Goal: Information Seeking & Learning: Learn about a topic

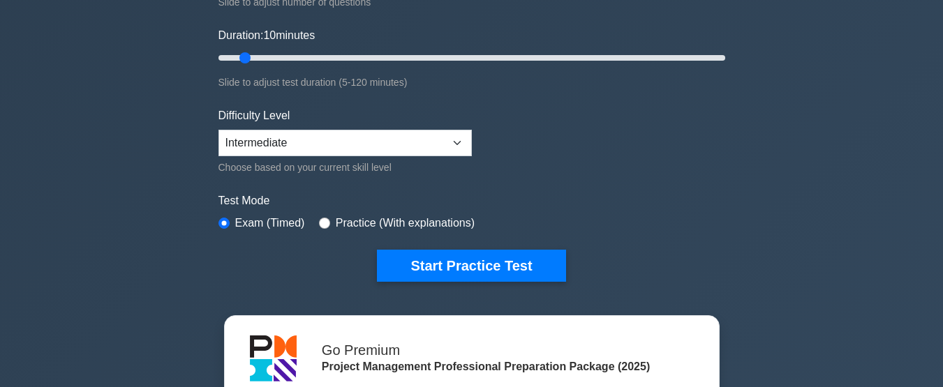
scroll to position [245, 0]
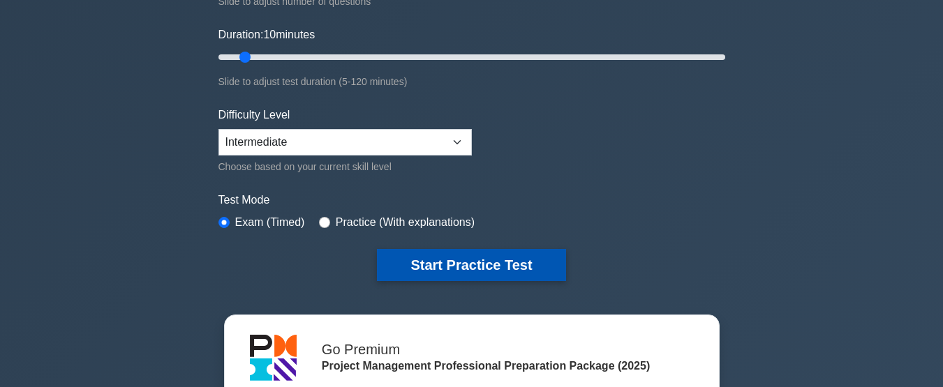
click at [434, 252] on button "Start Practice Test" at bounding box center [471, 265] width 189 height 32
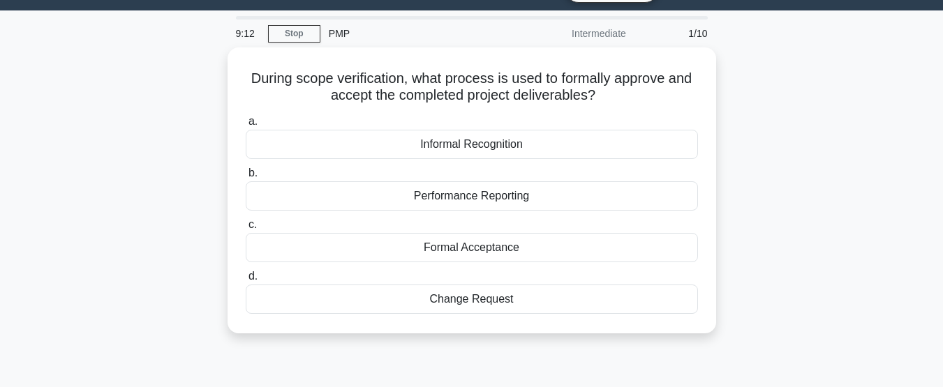
scroll to position [35, 0]
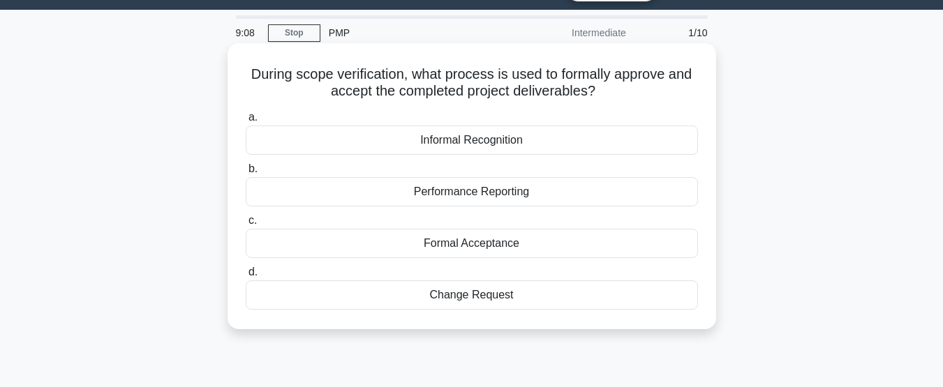
click at [464, 246] on div "Formal Acceptance" at bounding box center [472, 243] width 452 height 29
click at [246, 226] on input "c. Formal Acceptance" at bounding box center [246, 220] width 0 height 9
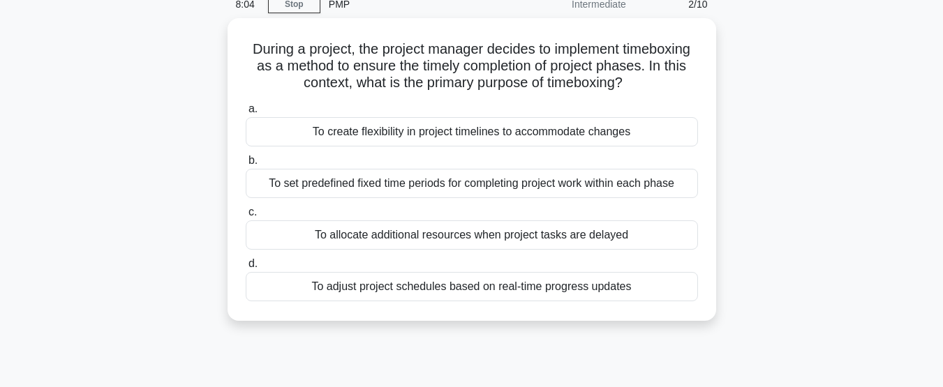
scroll to position [60, 0]
click at [668, 185] on div "To set predefined fixed time periods for completing project work within each ph…" at bounding box center [472, 183] width 452 height 29
click at [246, 165] on input "b. To set predefined fixed time periods for completing project work within each…" at bounding box center [246, 160] width 0 height 9
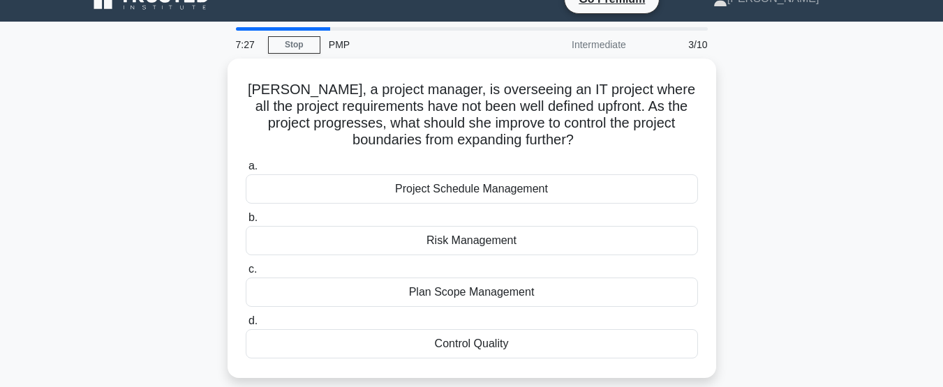
scroll to position [24, 0]
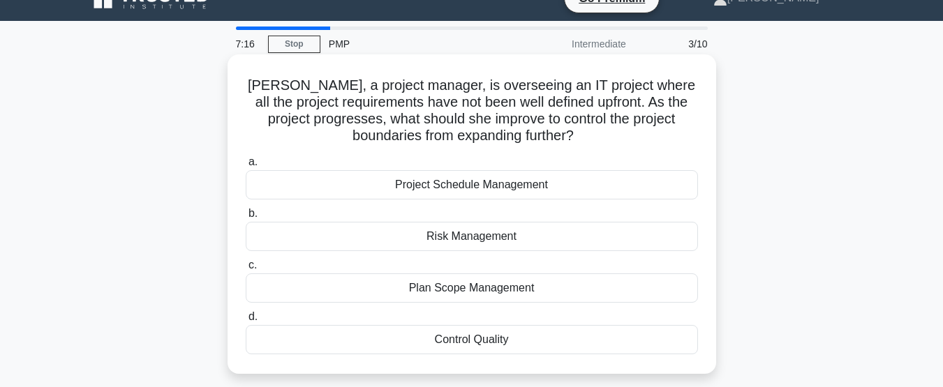
click at [545, 291] on div "Plan Scope Management" at bounding box center [472, 288] width 452 height 29
click at [246, 270] on input "c. Plan Scope Management" at bounding box center [246, 265] width 0 height 9
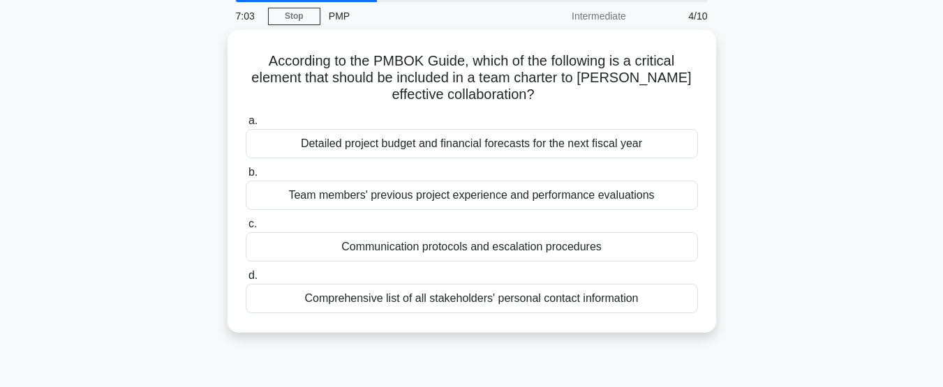
scroll to position [52, 0]
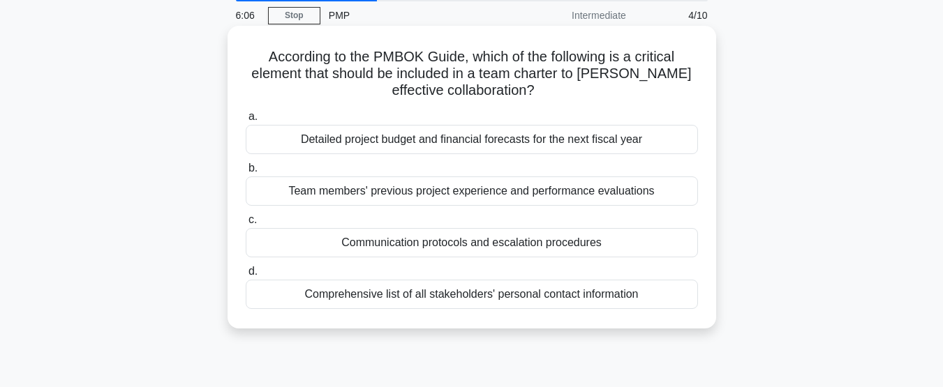
click at [575, 300] on div "Comprehensive list of all stakeholders' personal contact information" at bounding box center [472, 294] width 452 height 29
click at [246, 276] on input "d. Comprehensive list of all stakeholders' personal contact information" at bounding box center [246, 271] width 0 height 9
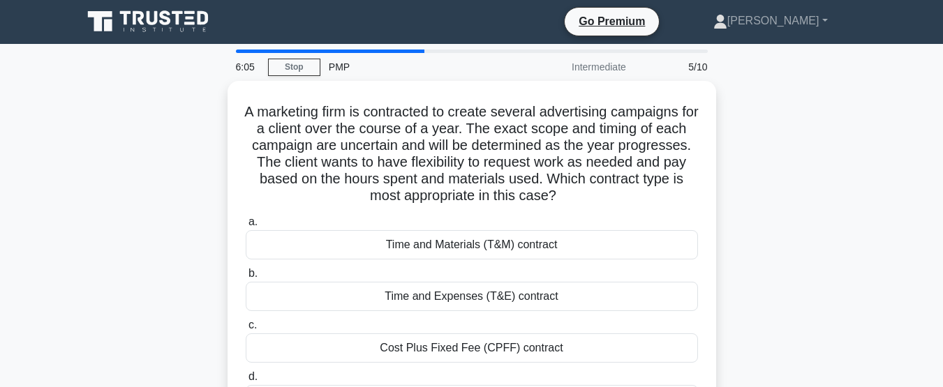
scroll to position [0, 0]
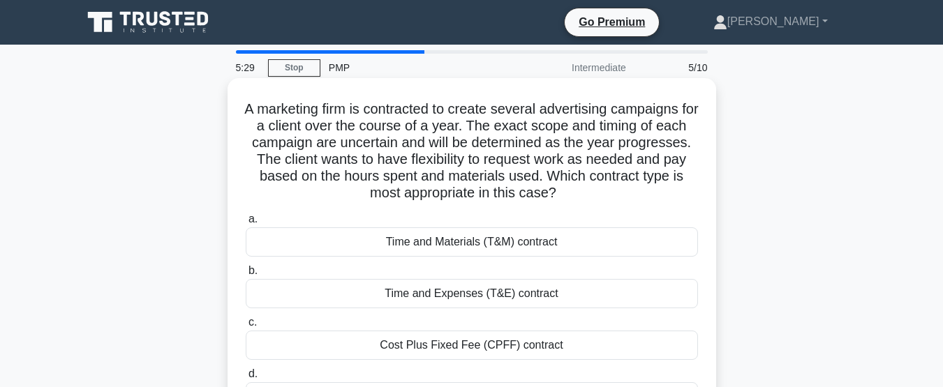
click at [612, 248] on div "Time and Materials (T&M) contract" at bounding box center [472, 242] width 452 height 29
click at [246, 224] on input "a. Time and Materials (T&M) contract" at bounding box center [246, 219] width 0 height 9
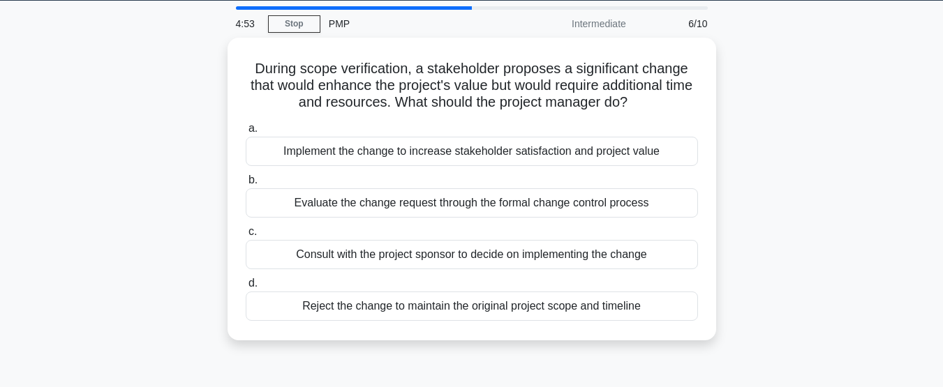
scroll to position [45, 0]
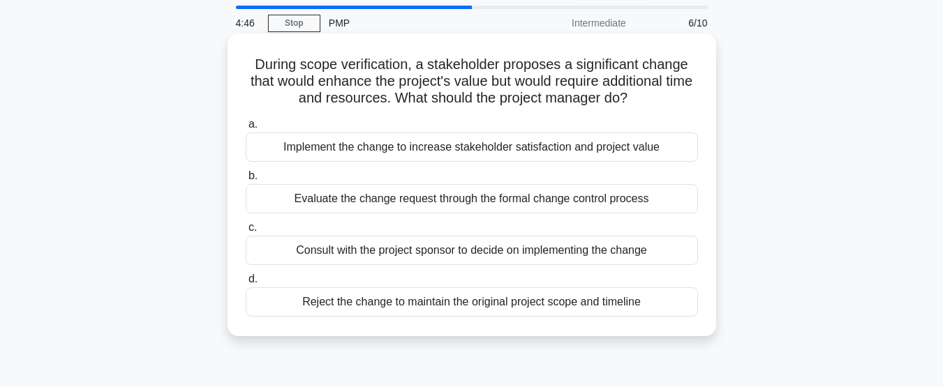
click at [617, 197] on div "Evaluate the change request through the formal change control process" at bounding box center [472, 198] width 452 height 29
click at [246, 181] on input "b. Evaluate the change request through the formal change control process" at bounding box center [246, 176] width 0 height 9
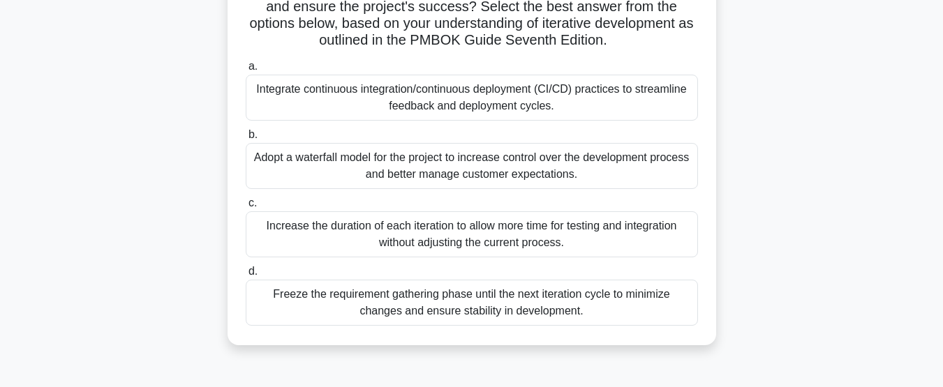
scroll to position [293, 0]
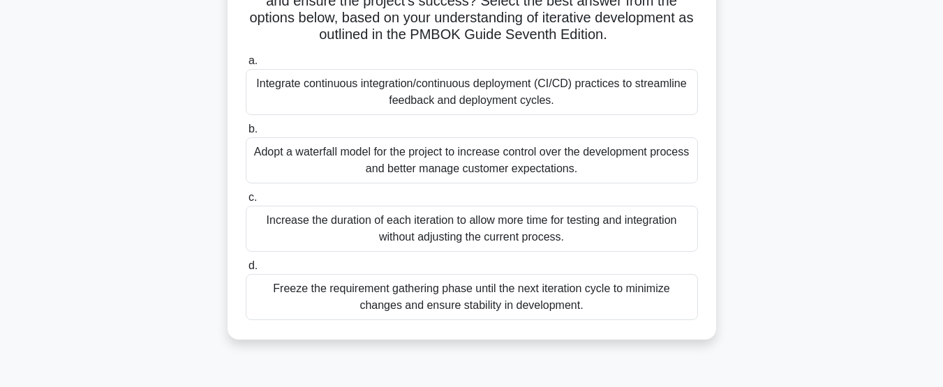
click at [633, 86] on div "Integrate continuous integration/continuous deployment (CI/CD) practices to str…" at bounding box center [472, 92] width 452 height 46
click at [246, 66] on input "a. Integrate continuous integration/continuous deployment (CI/CD) practices to …" at bounding box center [246, 61] width 0 height 9
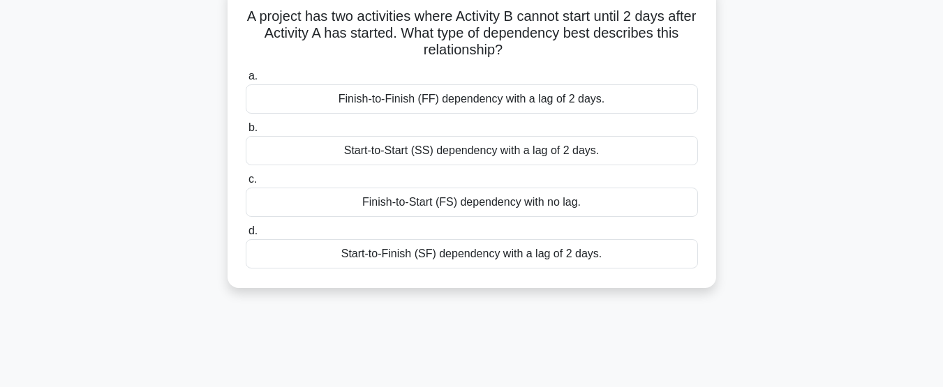
scroll to position [0, 0]
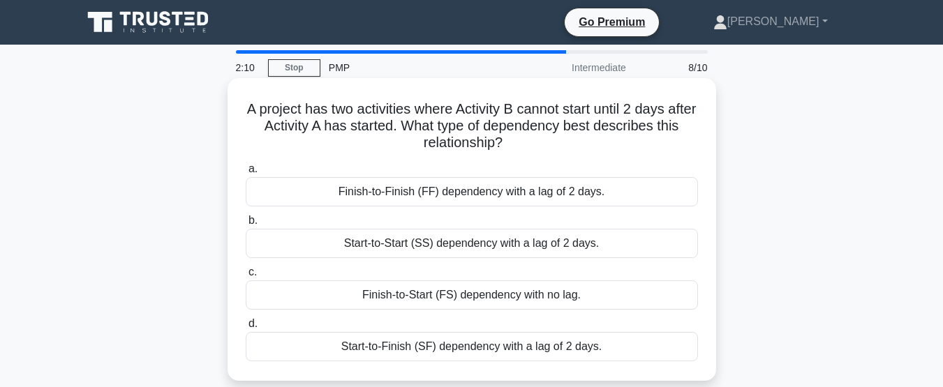
click at [648, 243] on div "Start-to-Start (SS) dependency with a lag of 2 days." at bounding box center [472, 243] width 452 height 29
click at [246, 226] on input "b. Start-to-Start (SS) dependency with a lag of 2 days." at bounding box center [246, 220] width 0 height 9
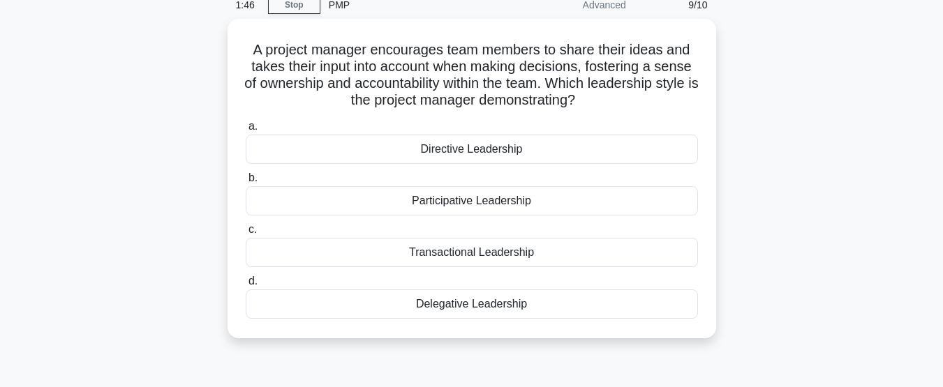
scroll to position [64, 0]
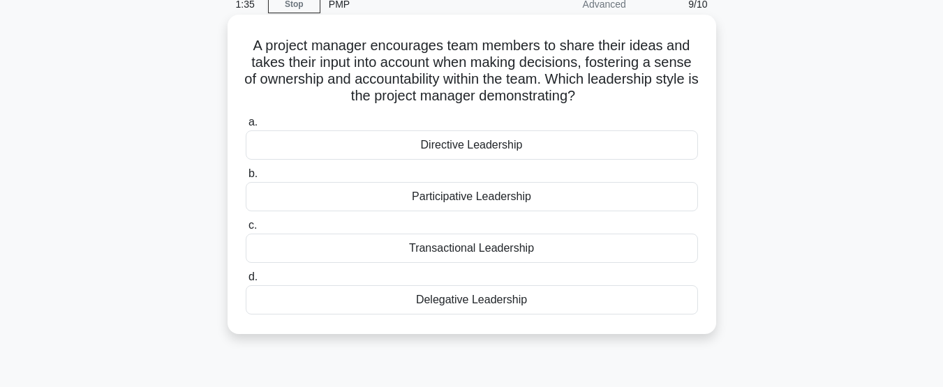
click at [600, 205] on div "Participative Leadership" at bounding box center [472, 196] width 452 height 29
click at [246, 179] on input "b. Participative Leadership" at bounding box center [246, 174] width 0 height 9
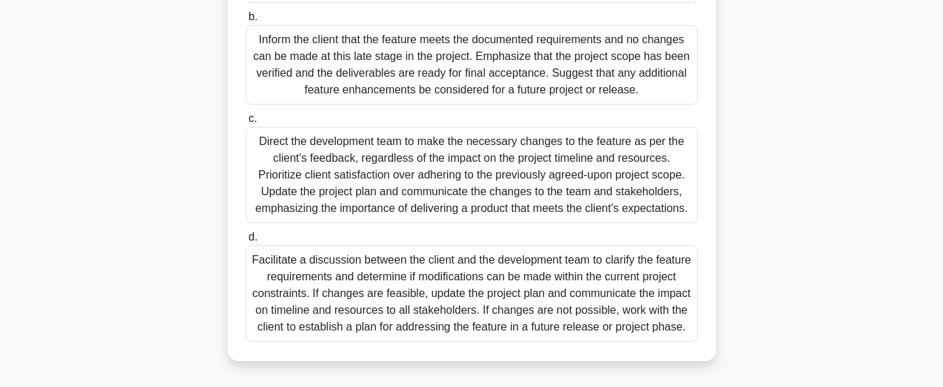
scroll to position [413, 0]
click at [542, 303] on div "Facilitate a discussion between the client and the development team to clarify …" at bounding box center [472, 294] width 452 height 96
click at [246, 242] on input "d. Facilitate a discussion between the client and the development team to clari…" at bounding box center [246, 237] width 0 height 9
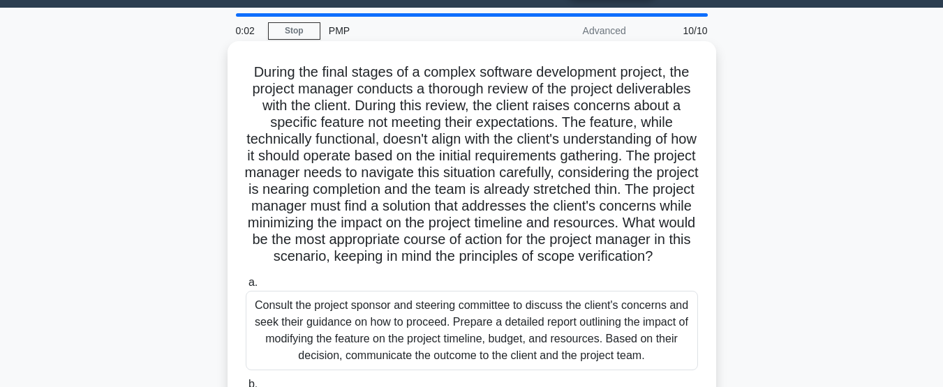
scroll to position [0, 0]
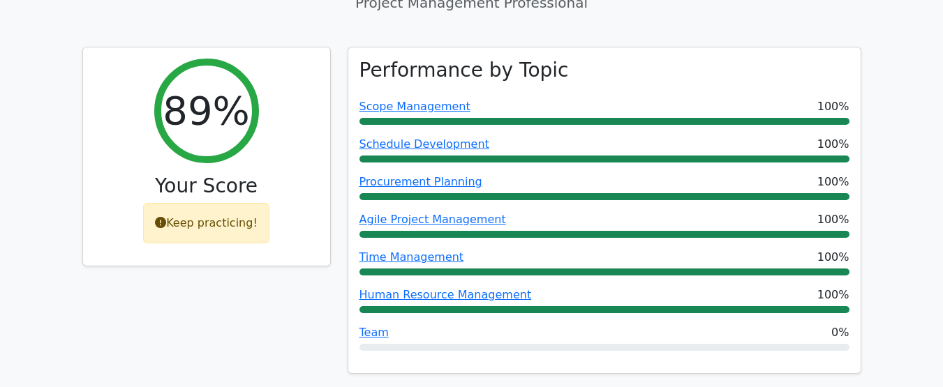
scroll to position [582, 0]
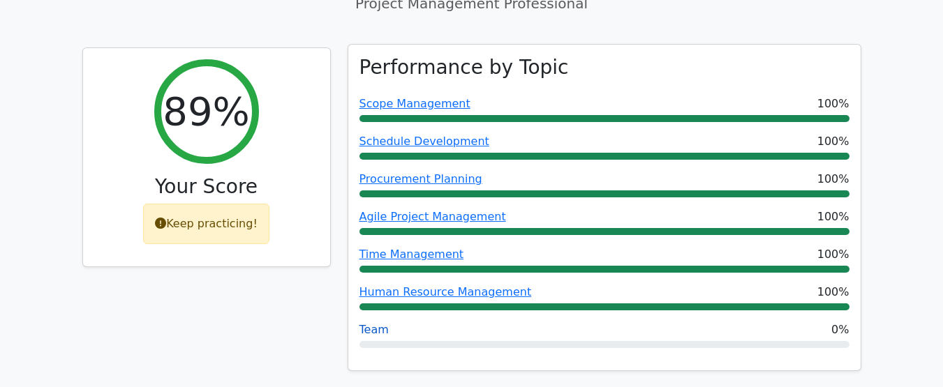
click at [379, 323] on link "Team" at bounding box center [374, 329] width 29 height 13
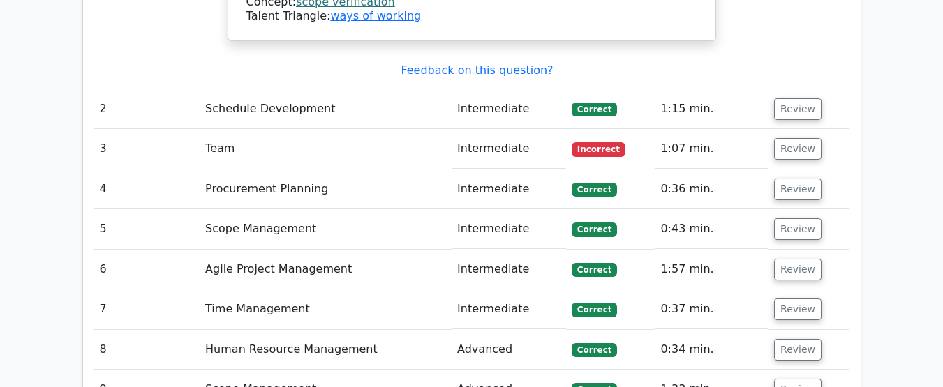
scroll to position [1828, 0]
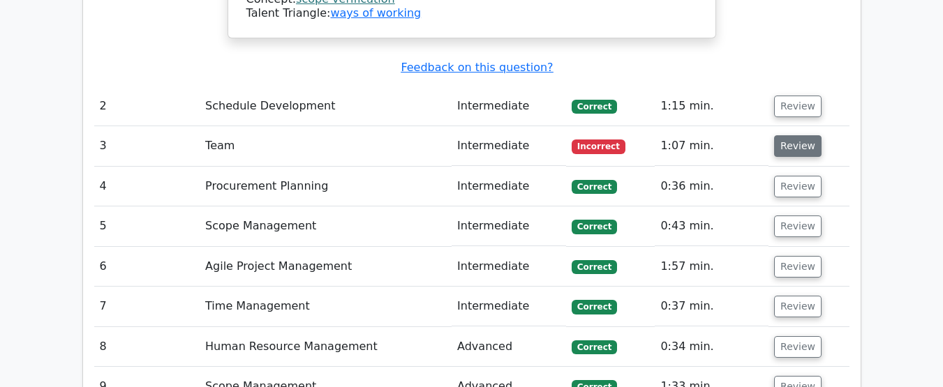
click at [790, 135] on button "Review" at bounding box center [797, 146] width 47 height 22
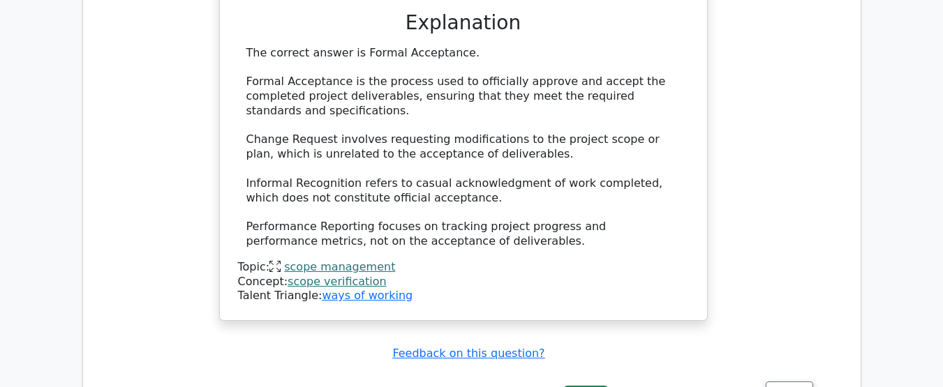
scroll to position [1528, 0]
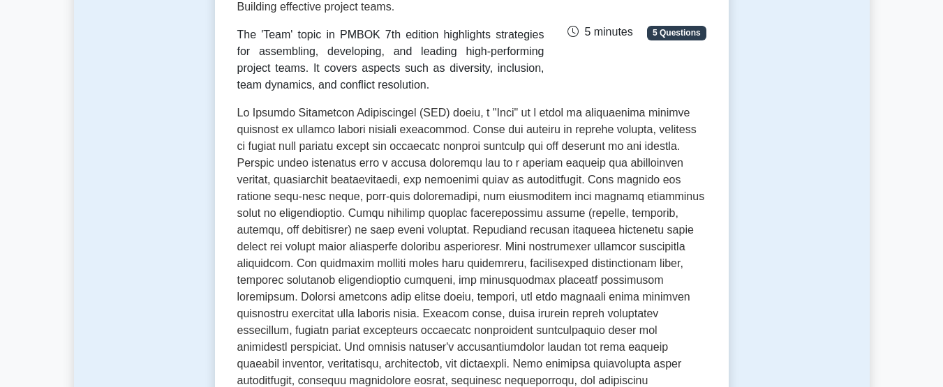
scroll to position [235, 0]
